Goal: Use online tool/utility

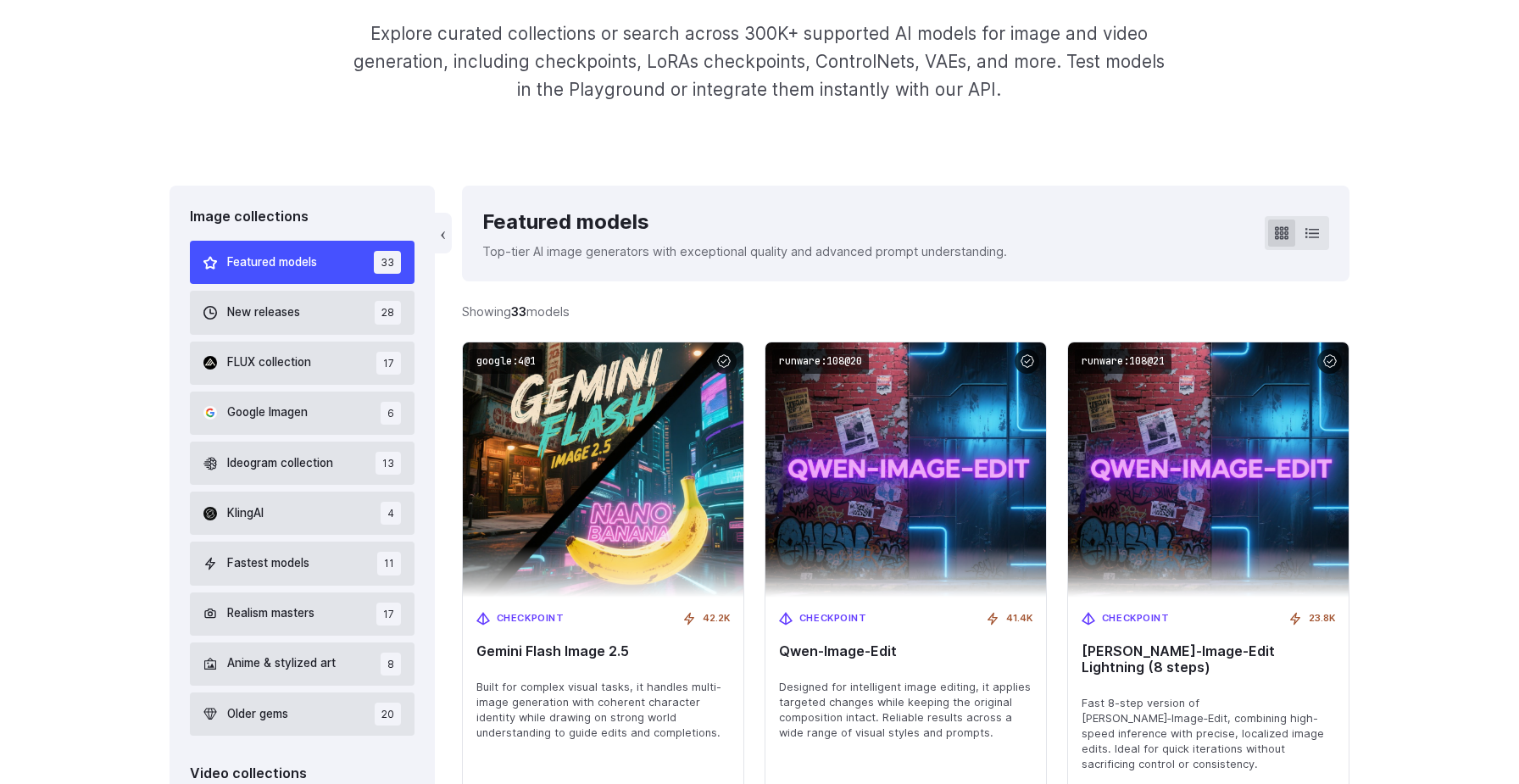
scroll to position [331, 0]
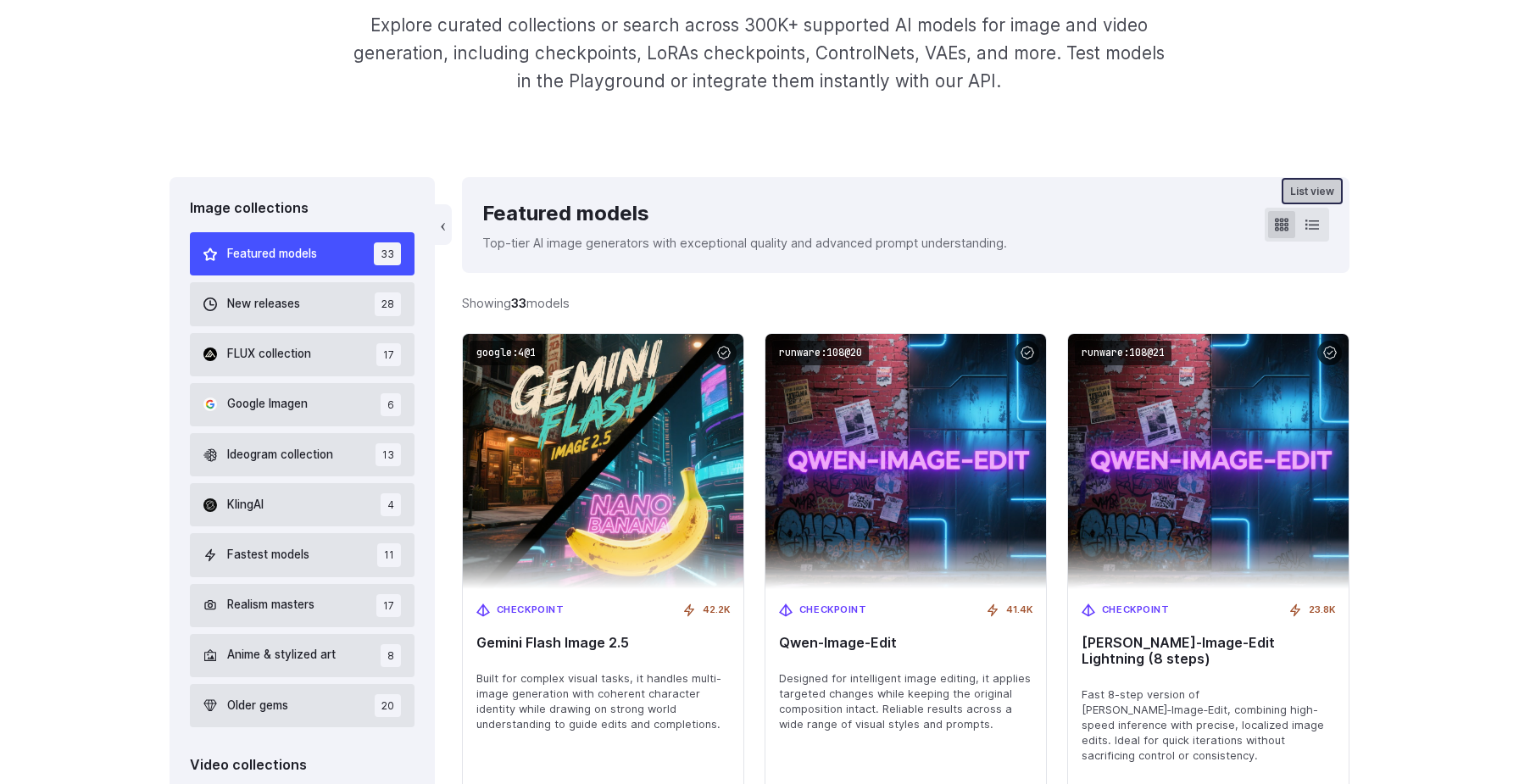
click at [1310, 231] on icon at bounding box center [1311, 224] width 13 height 13
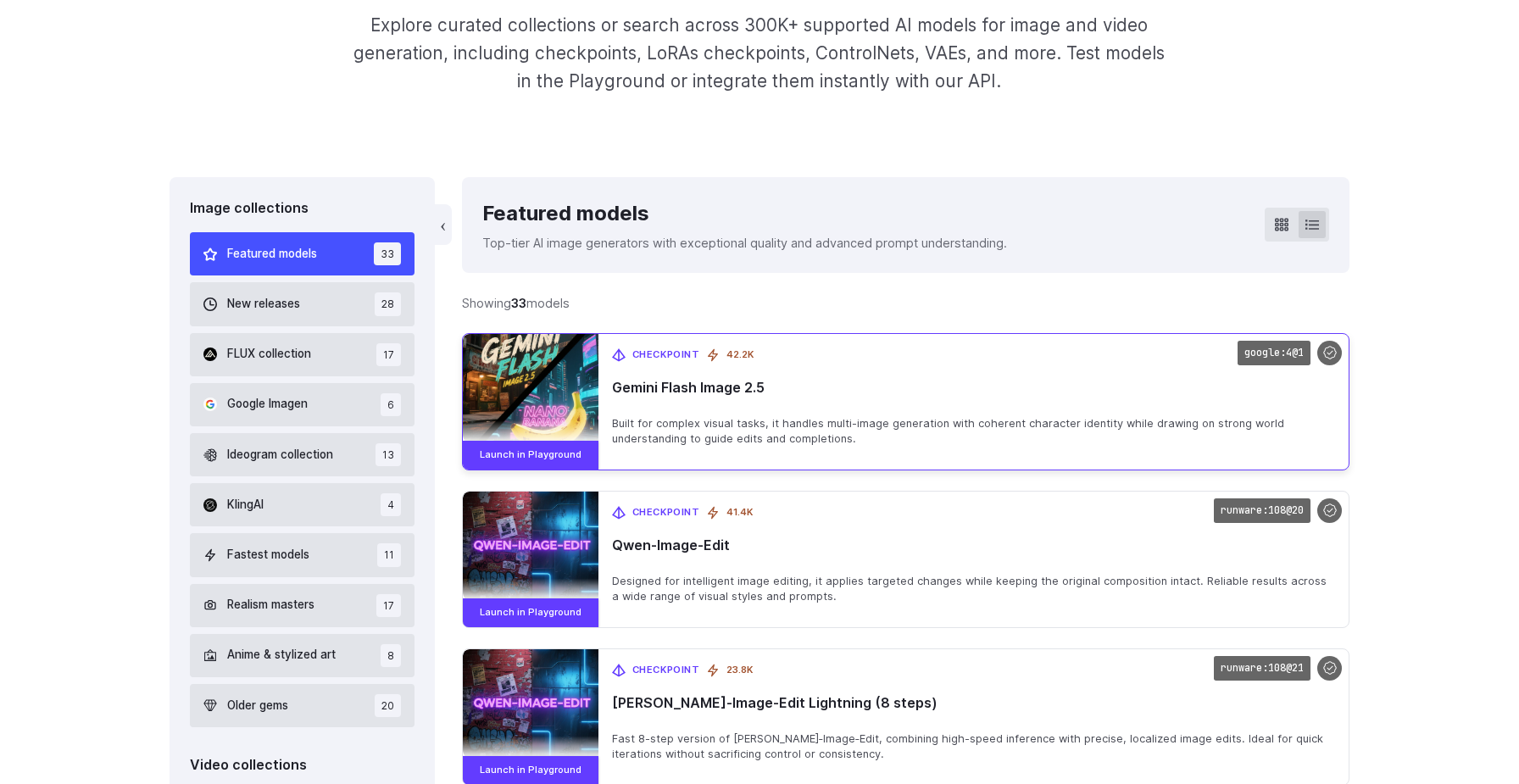
scroll to position [328, 0]
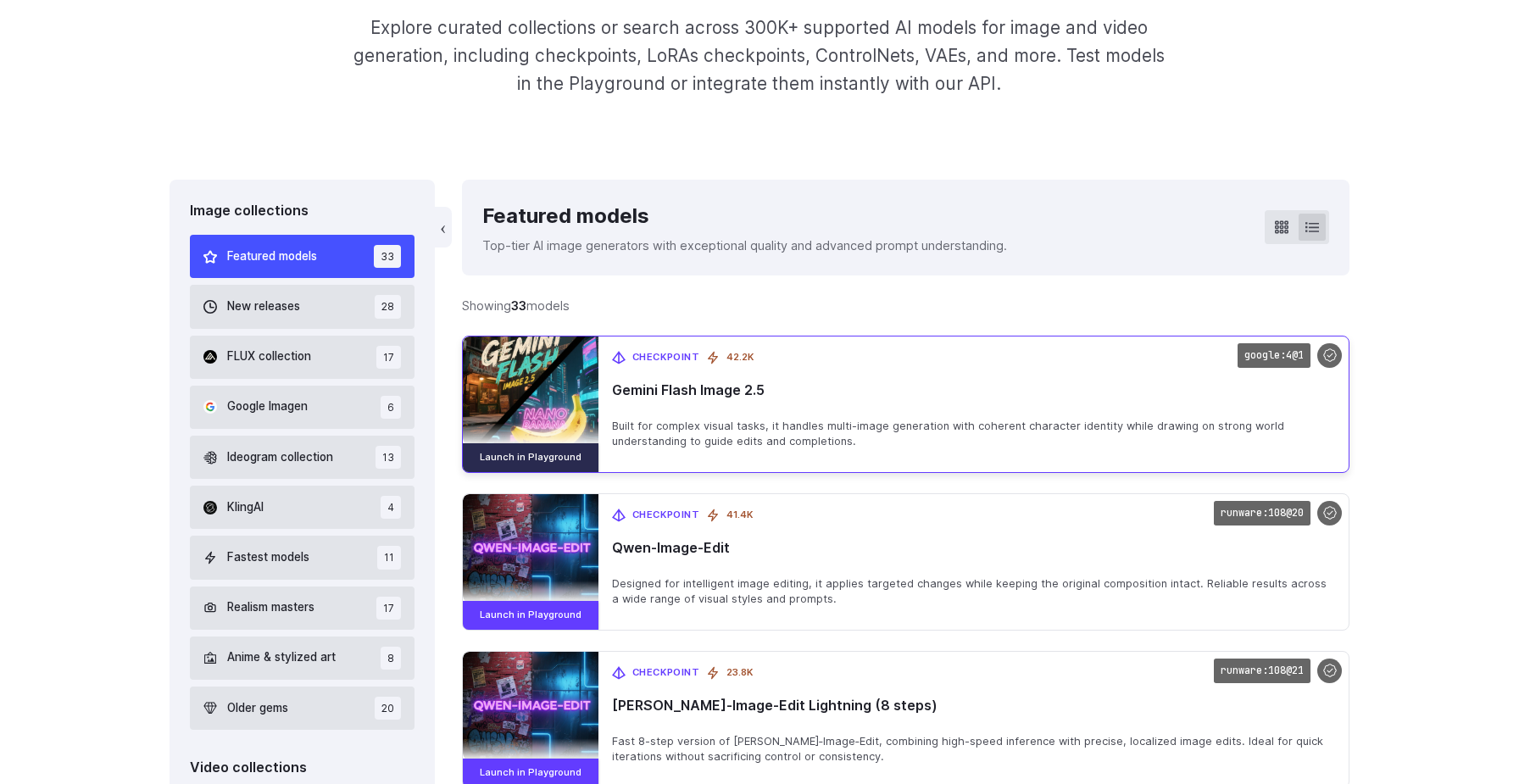
click at [551, 458] on link "Launch in Playground" at bounding box center [531, 458] width 136 height 29
click at [1267, 356] on code "google:4@1" at bounding box center [1273, 355] width 73 height 25
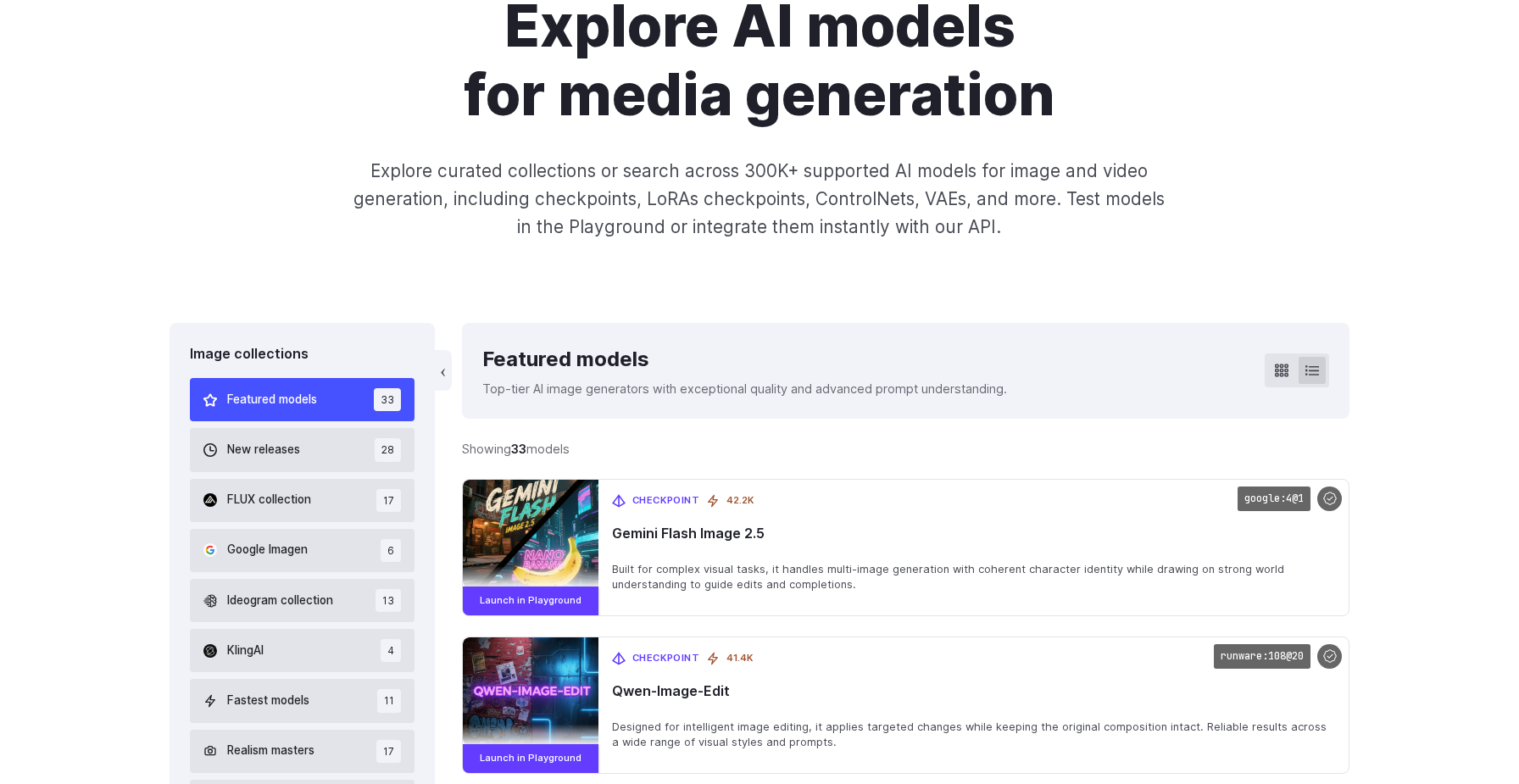
scroll to position [135, 0]
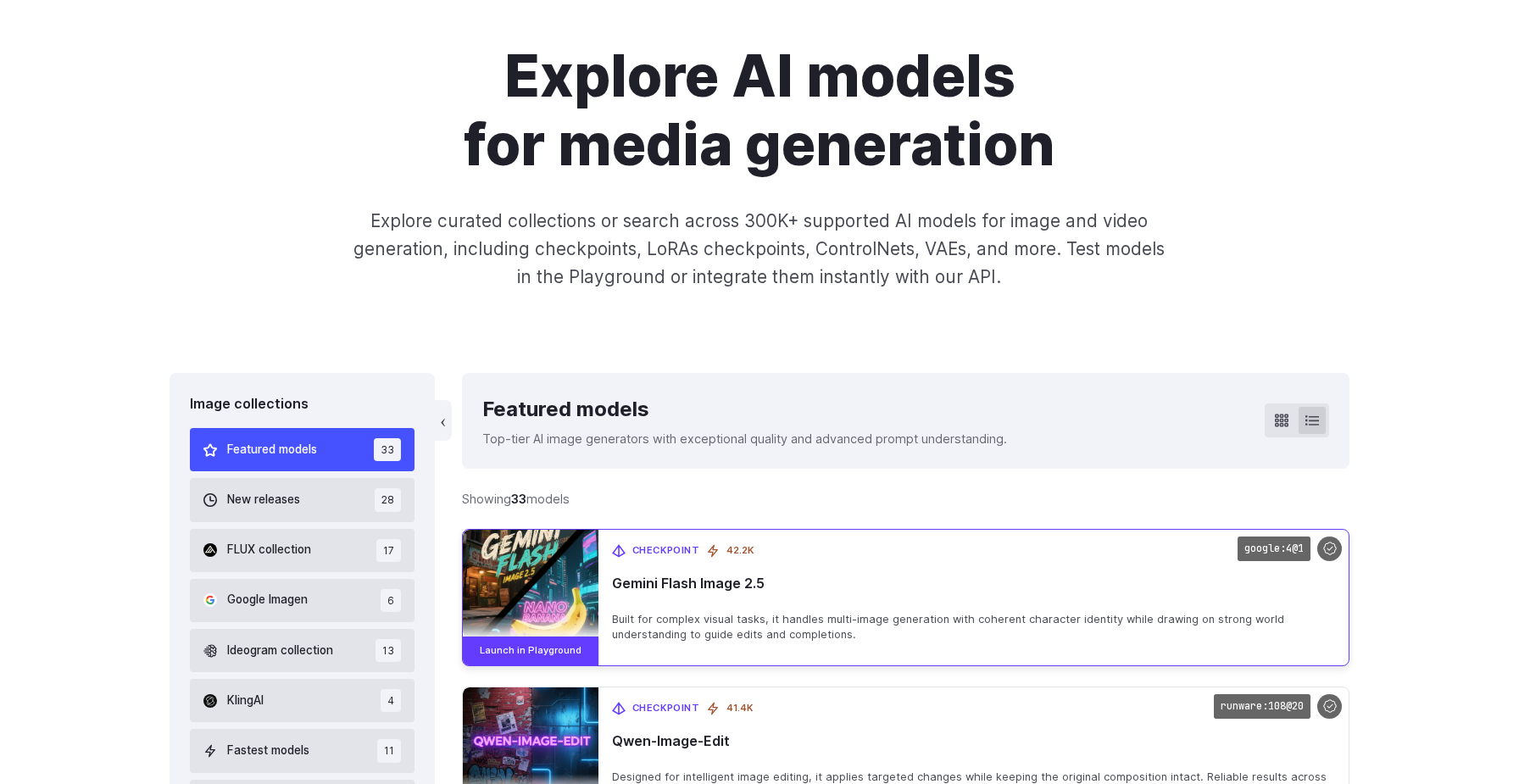
click at [520, 579] on img at bounding box center [531, 584] width 150 height 120
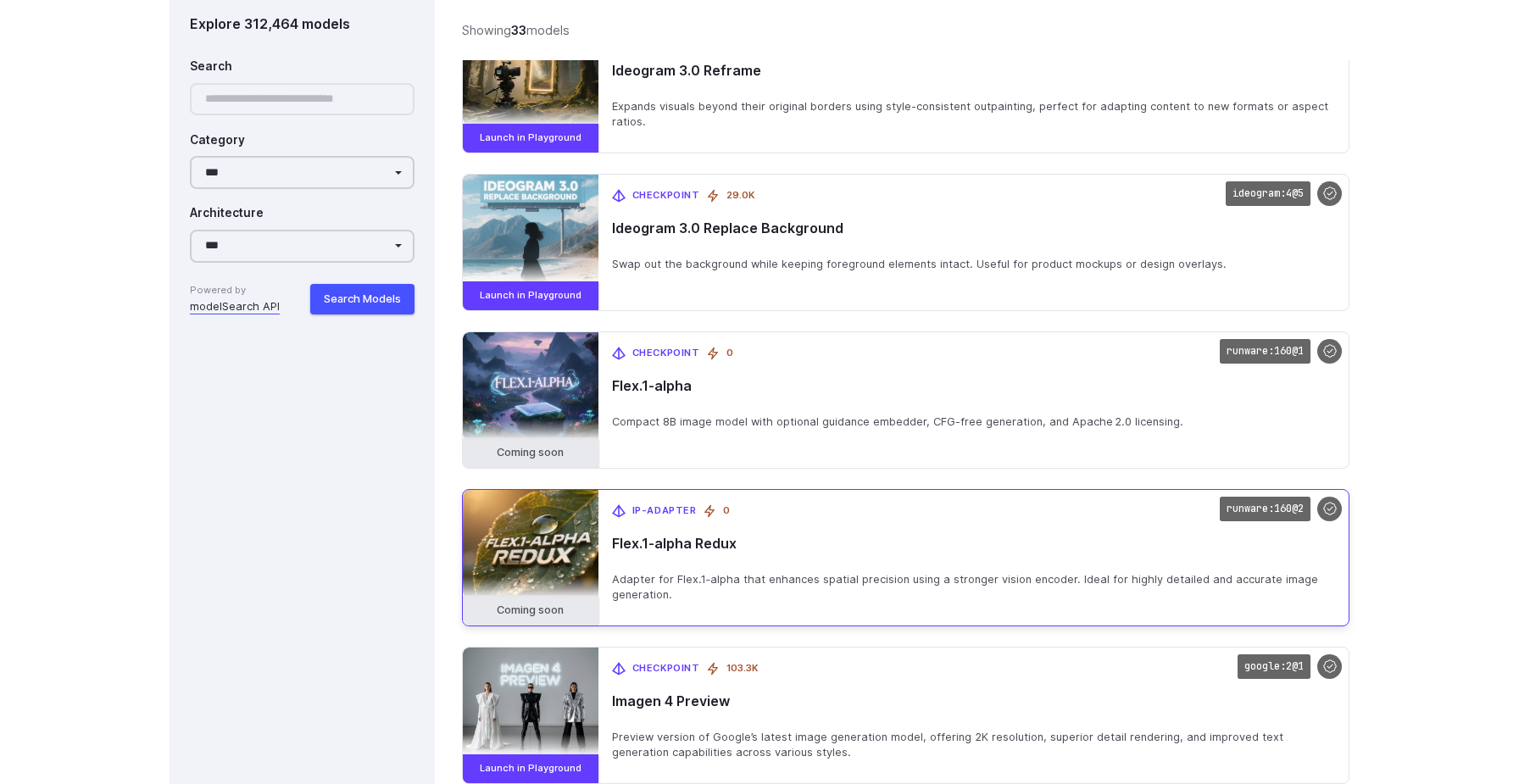
scroll to position [2970, 0]
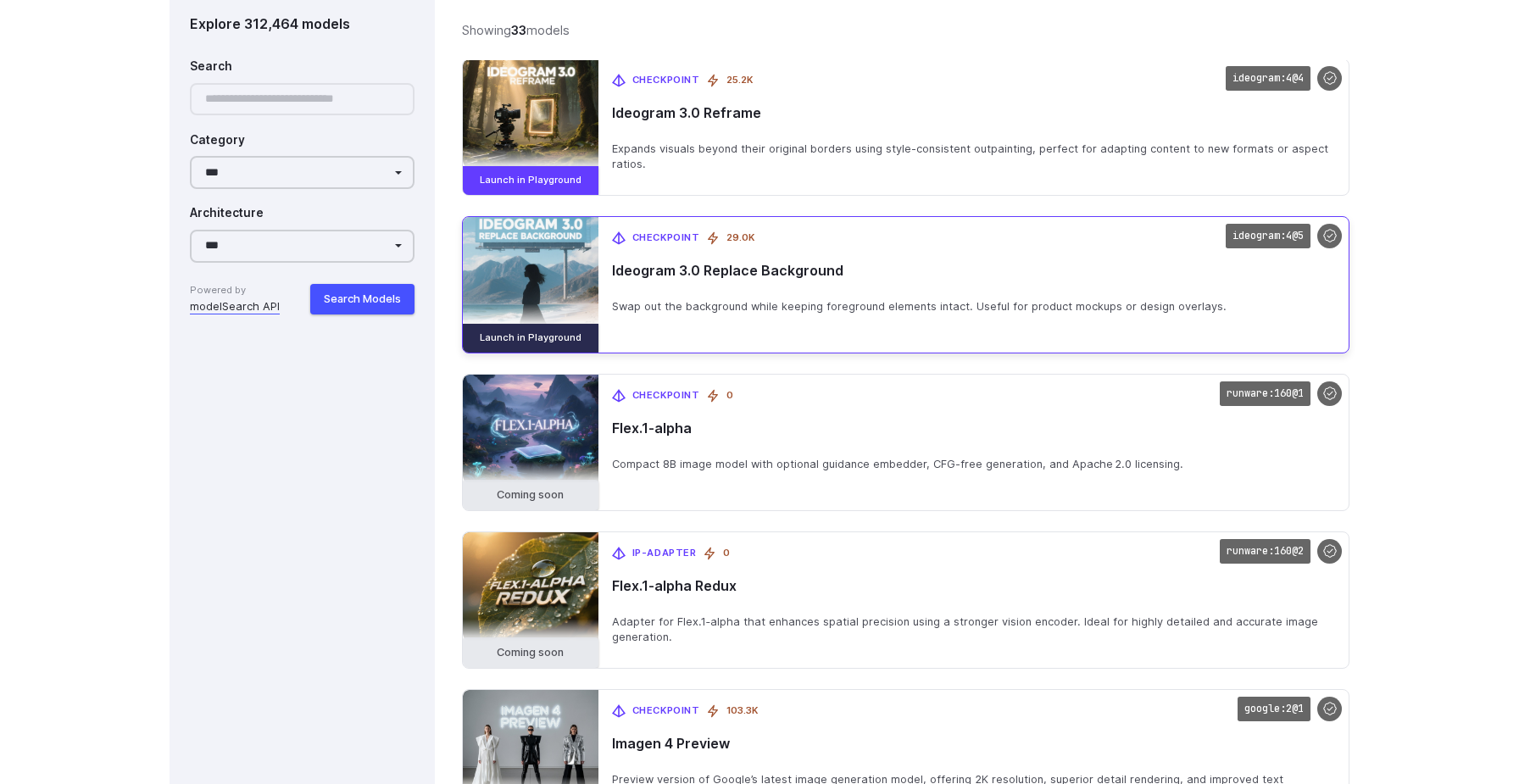
click at [534, 350] on link "Launch in Playground" at bounding box center [531, 338] width 136 height 29
